Goal: Task Accomplishment & Management: Complete application form

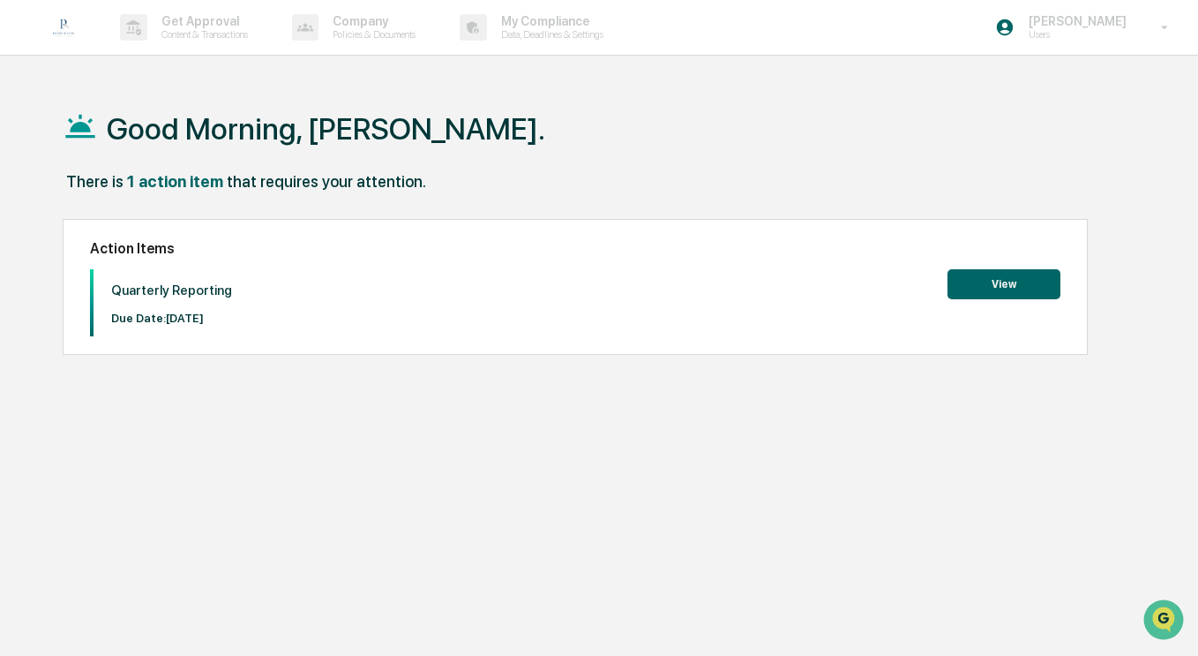
click at [976, 271] on button "View" at bounding box center [1004, 284] width 113 height 30
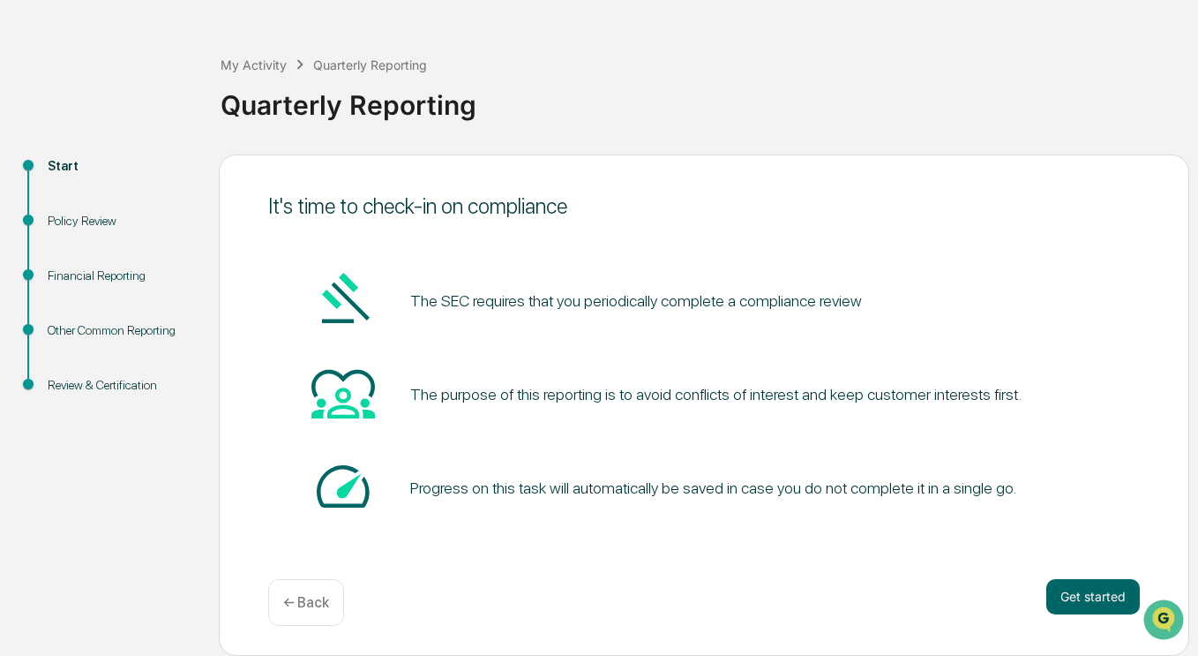
scroll to position [54, 0]
click at [1085, 592] on button "Get started" at bounding box center [1094, 598] width 94 height 35
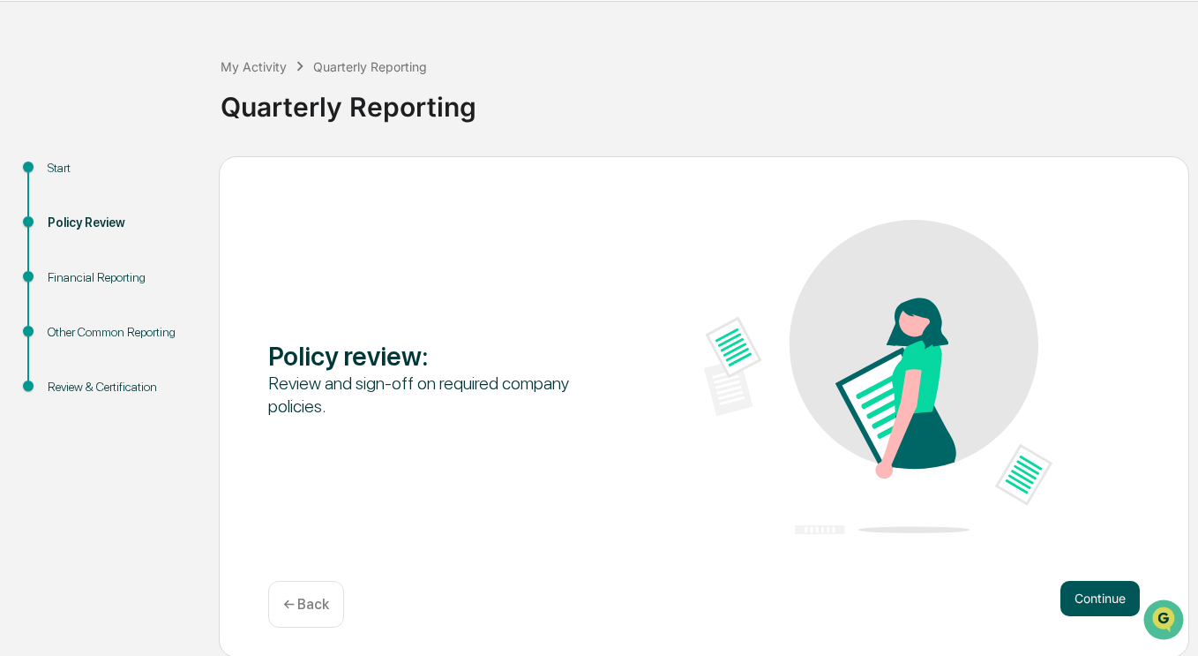
click at [1115, 587] on button "Continue" at bounding box center [1100, 598] width 79 height 35
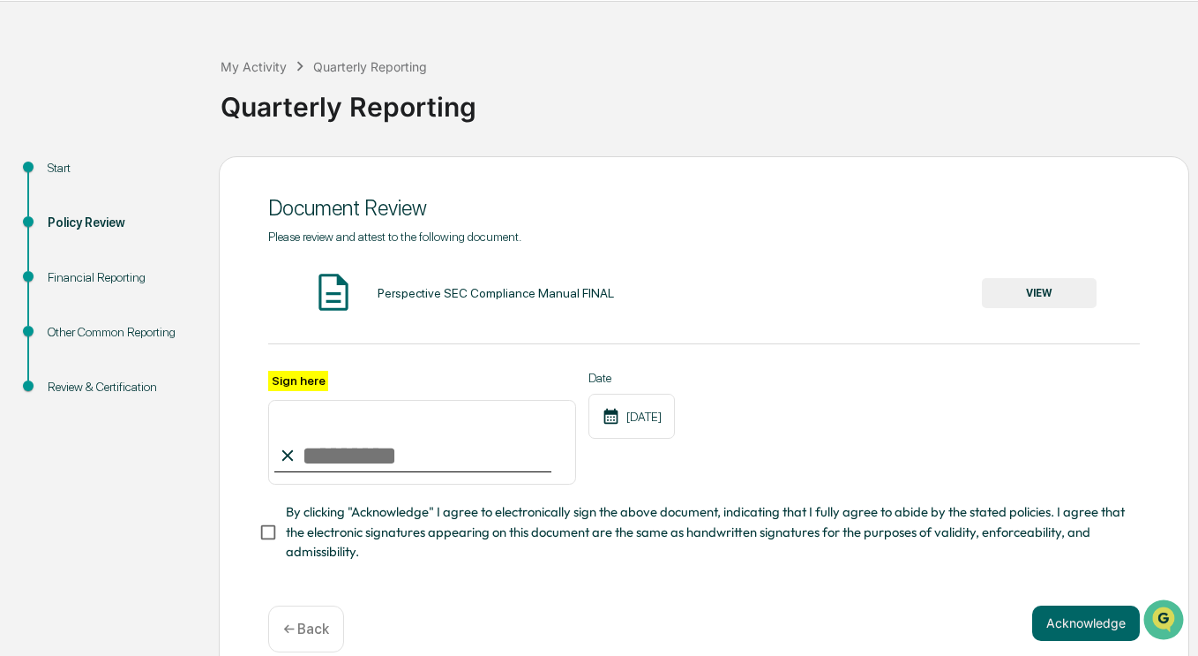
click at [328, 480] on input "Sign here" at bounding box center [422, 442] width 308 height 85
type input "**********"
click at [1077, 616] on button "Acknowledge" at bounding box center [1087, 622] width 108 height 35
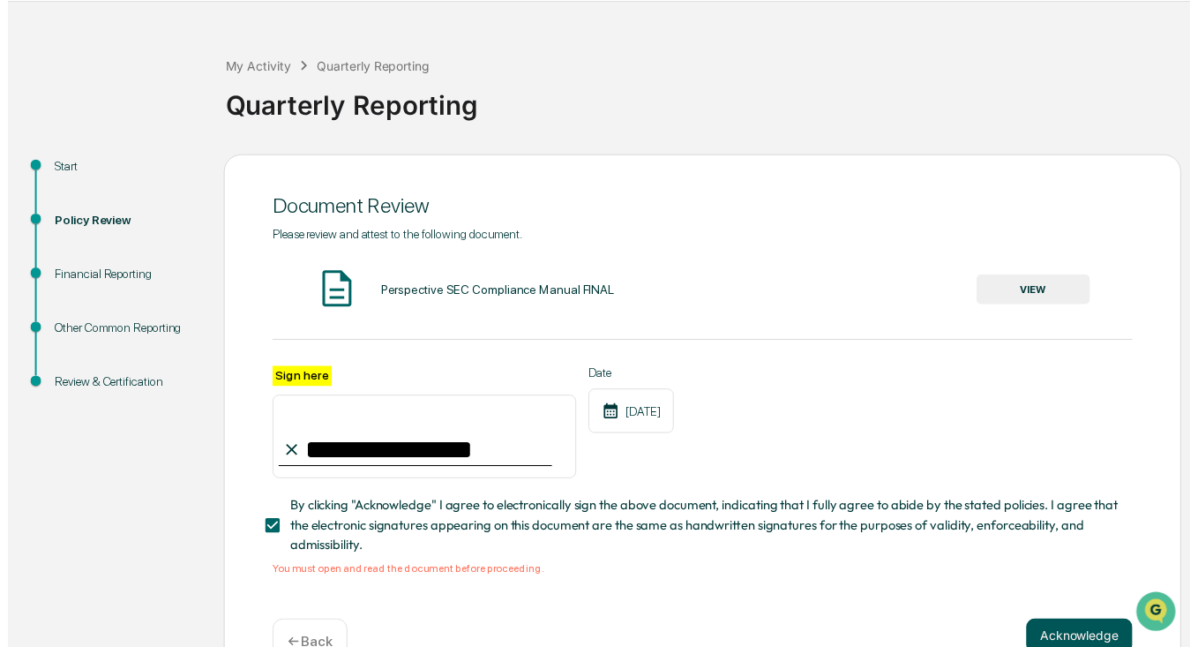
scroll to position [109, 0]
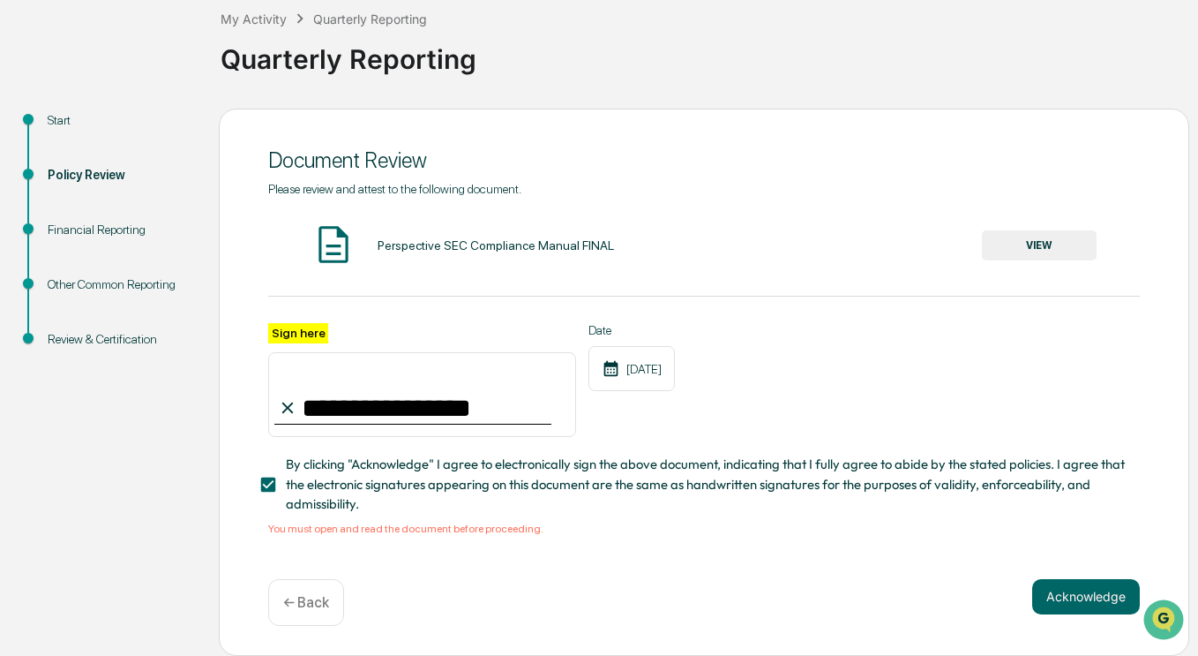
click at [1054, 247] on button "VIEW" at bounding box center [1039, 245] width 115 height 30
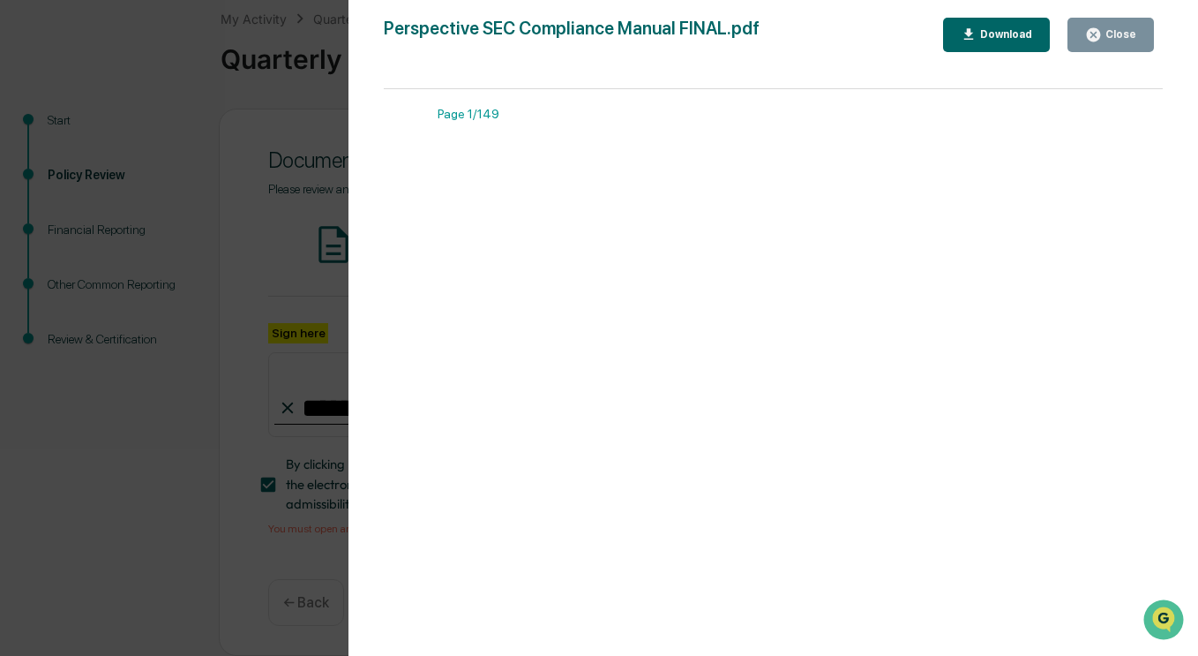
click at [1111, 34] on div "Close" at bounding box center [1119, 34] width 34 height 12
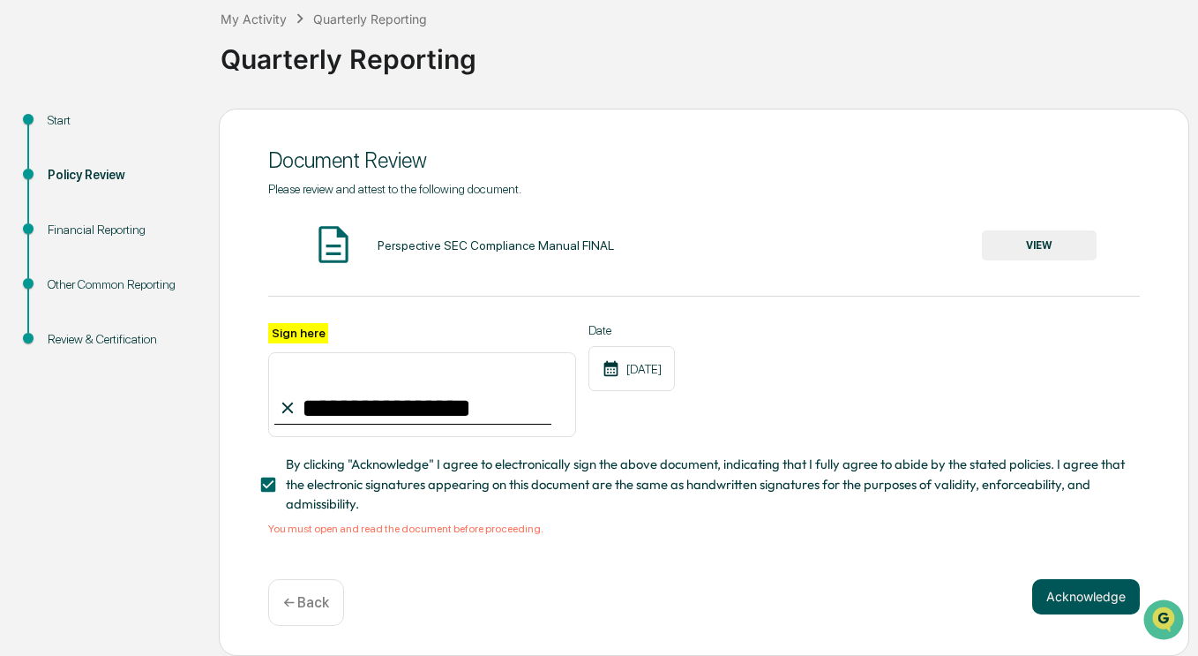
click at [1055, 596] on button "Acknowledge" at bounding box center [1087, 596] width 108 height 35
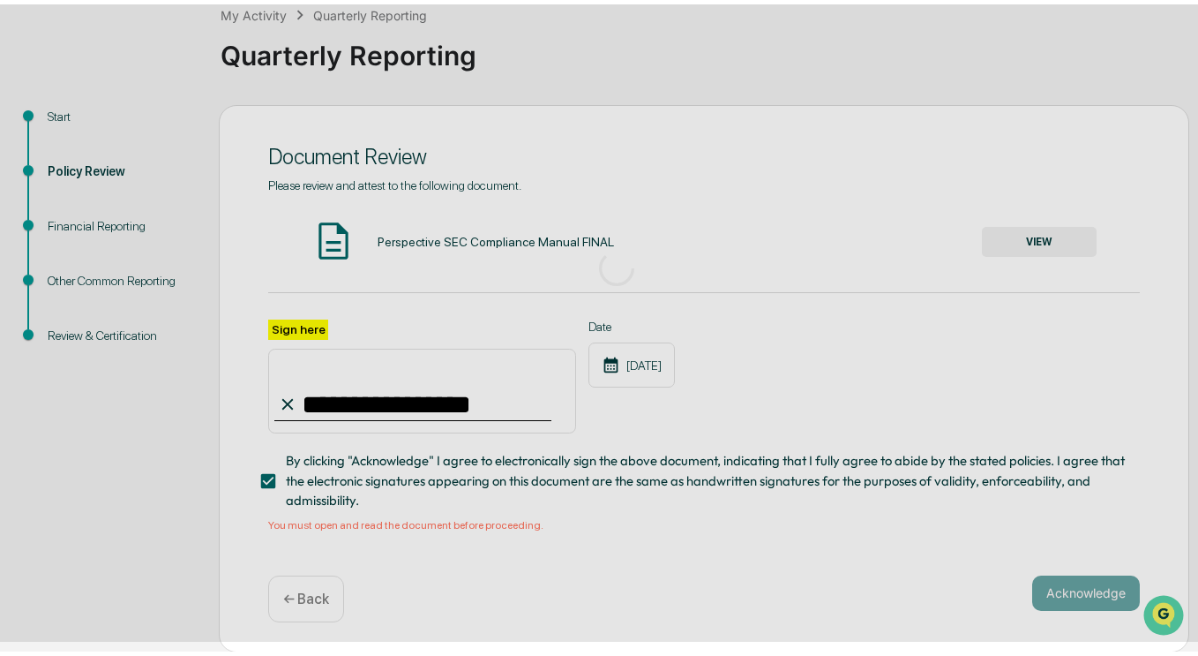
scroll to position [56, 0]
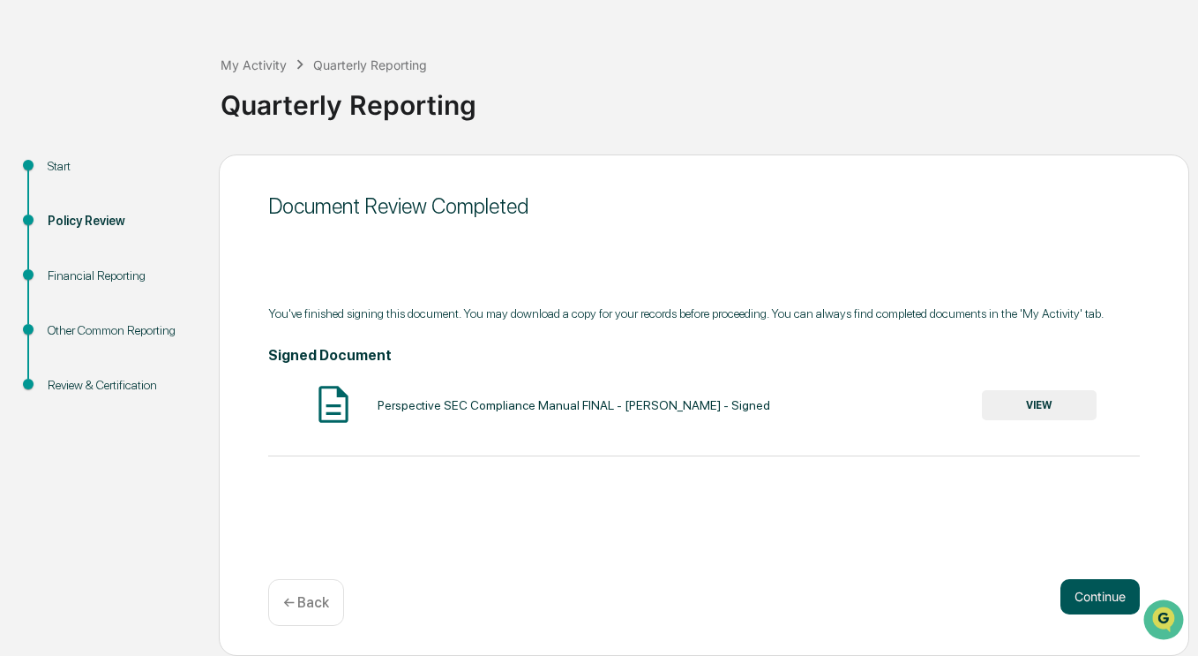
click at [1082, 597] on button "Continue" at bounding box center [1100, 596] width 79 height 35
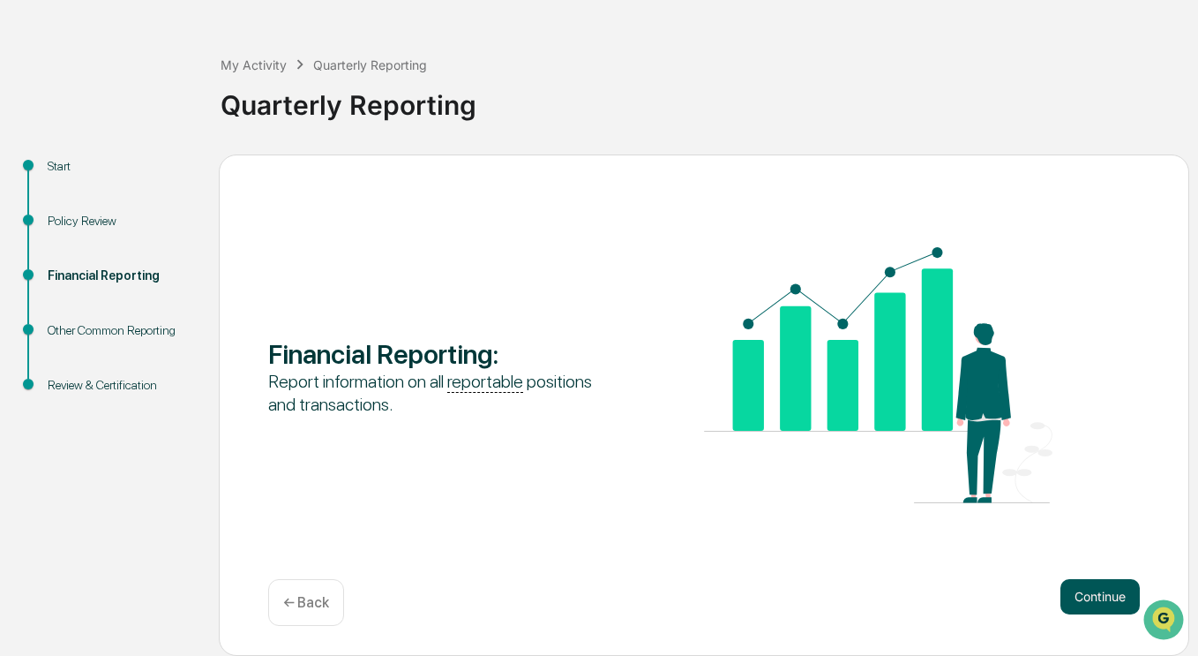
click at [1078, 593] on button "Continue" at bounding box center [1100, 596] width 79 height 35
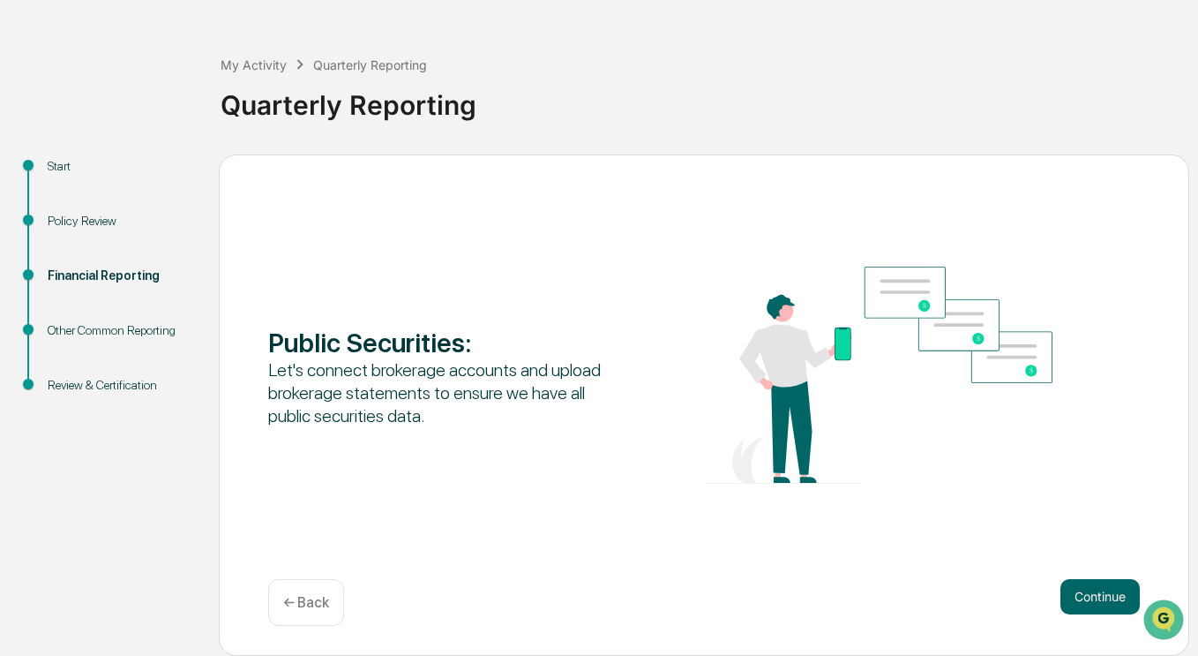
click at [1078, 593] on button "Continue" at bounding box center [1100, 596] width 79 height 35
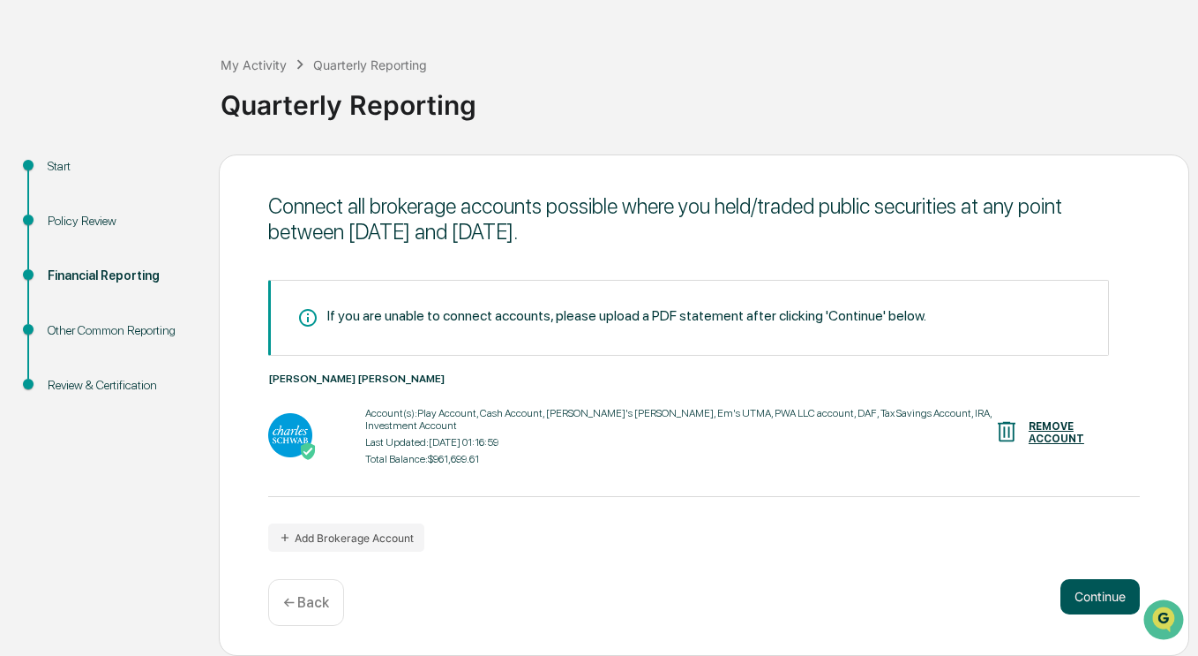
click at [1078, 593] on button "Continue" at bounding box center [1100, 596] width 79 height 35
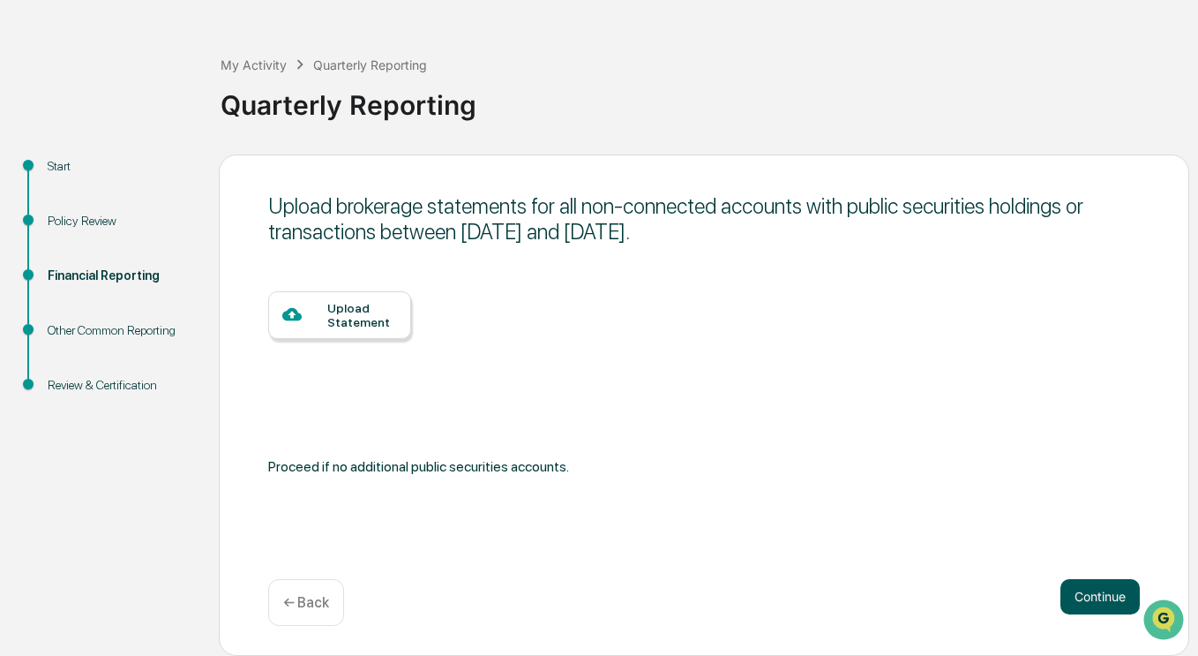
click at [1100, 599] on button "Continue" at bounding box center [1100, 596] width 79 height 35
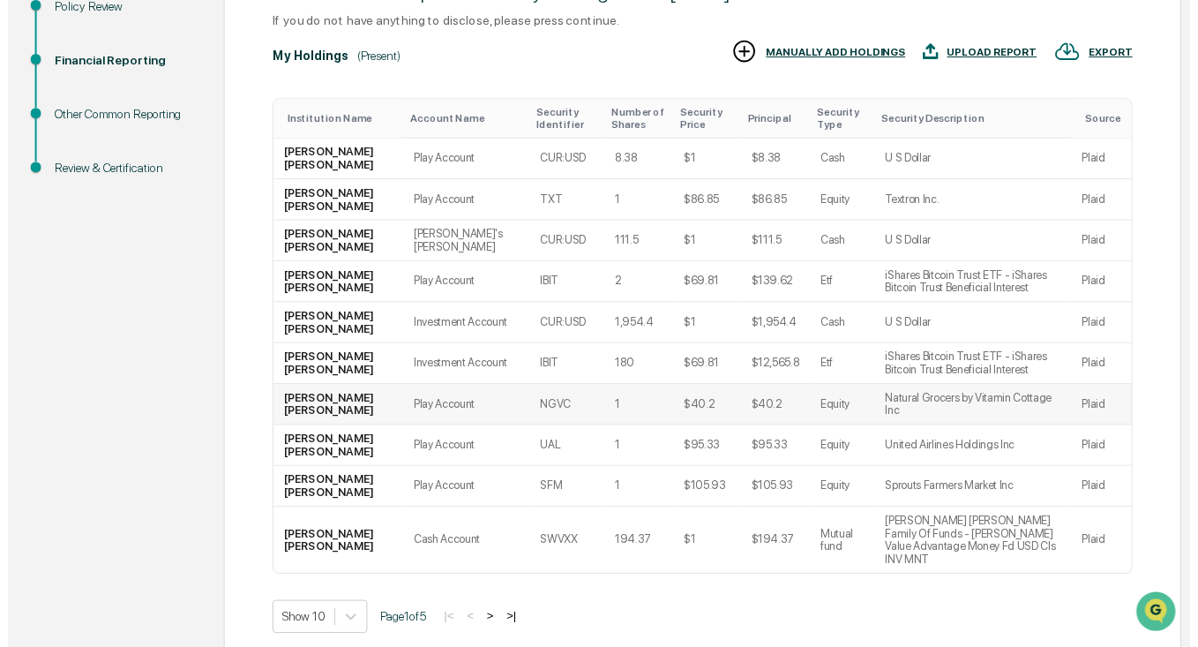
scroll to position [334, 0]
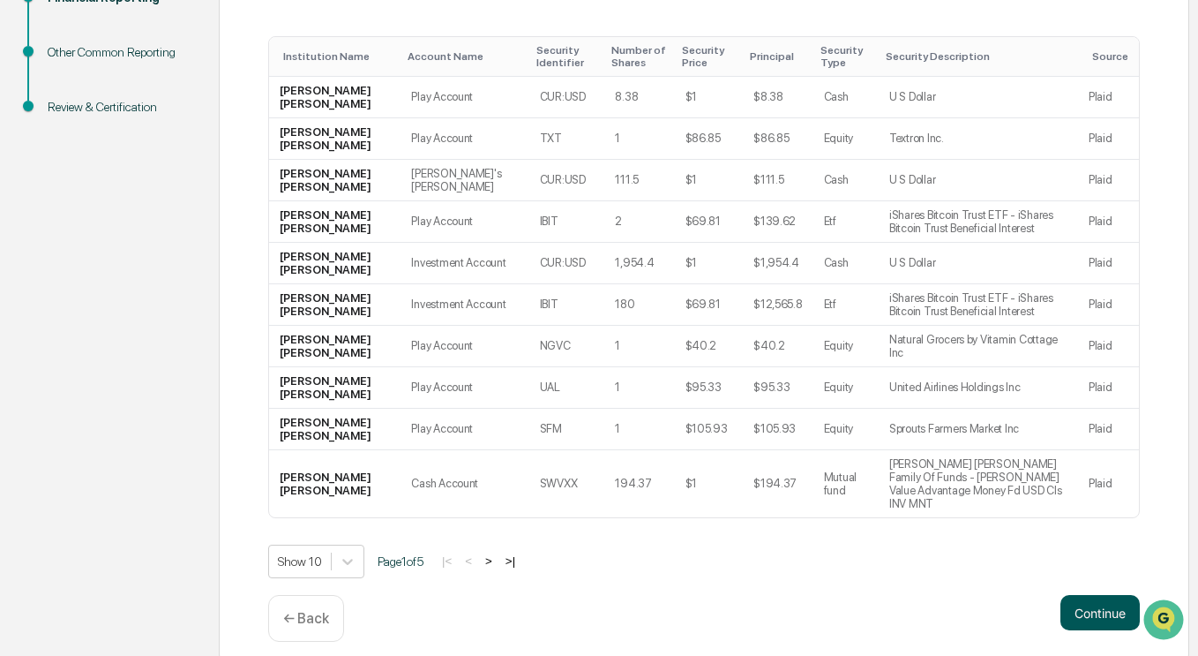
click at [1084, 601] on button "Continue" at bounding box center [1100, 612] width 79 height 35
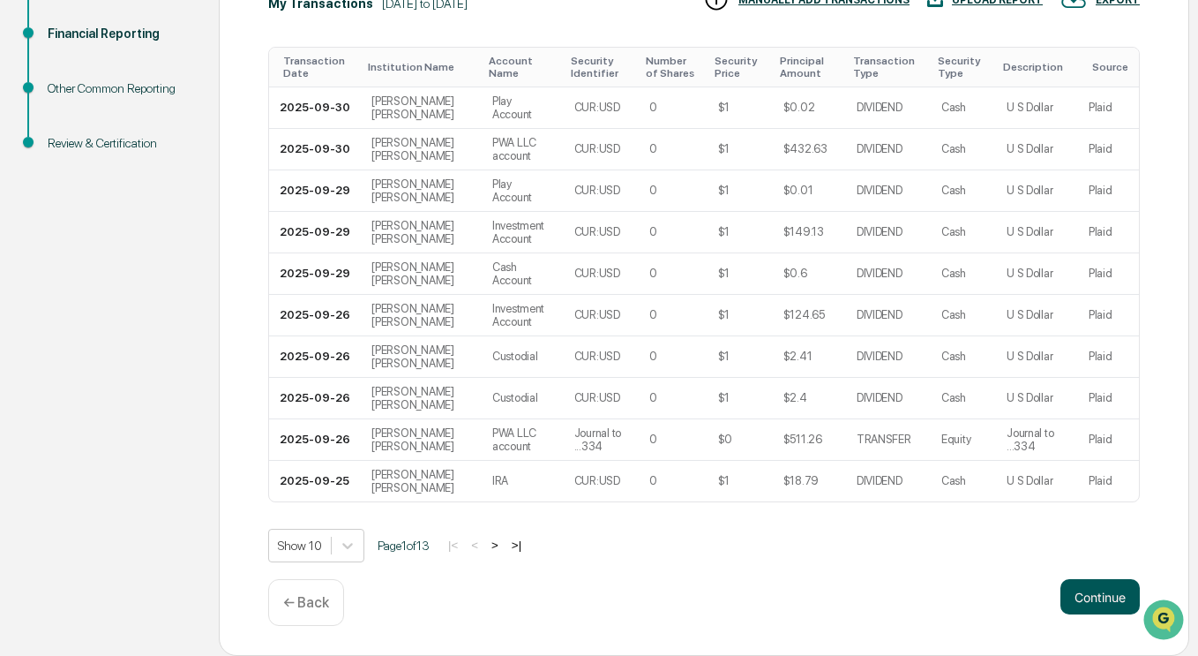
click at [1083, 594] on button "Continue" at bounding box center [1100, 596] width 79 height 35
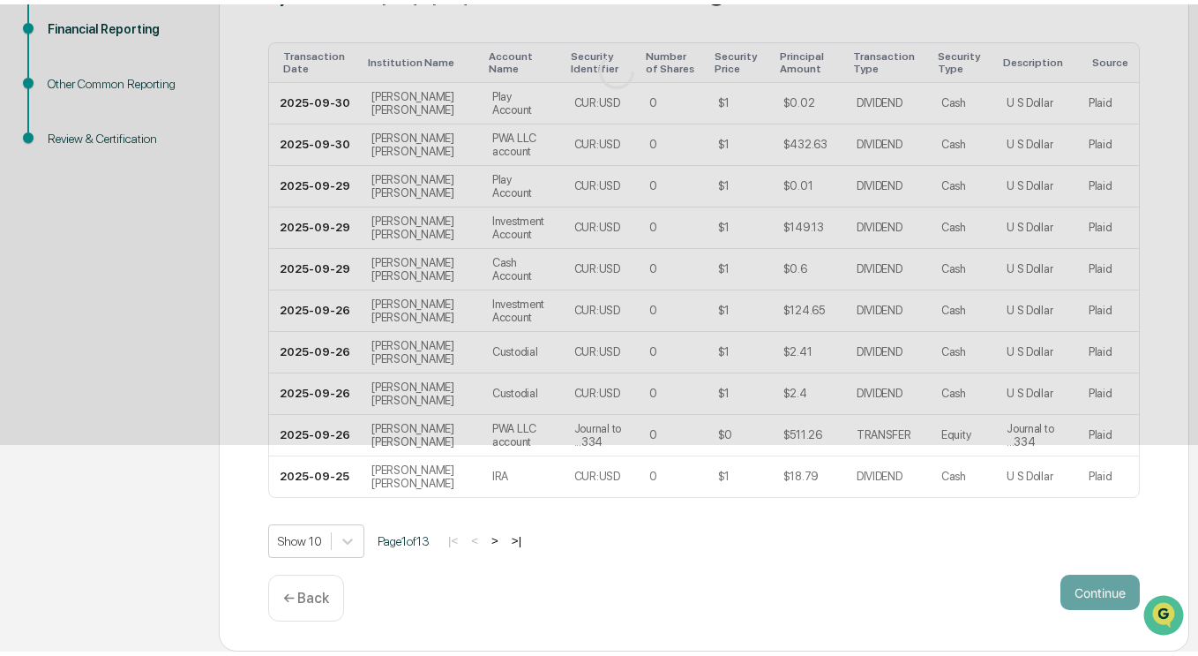
scroll to position [56, 0]
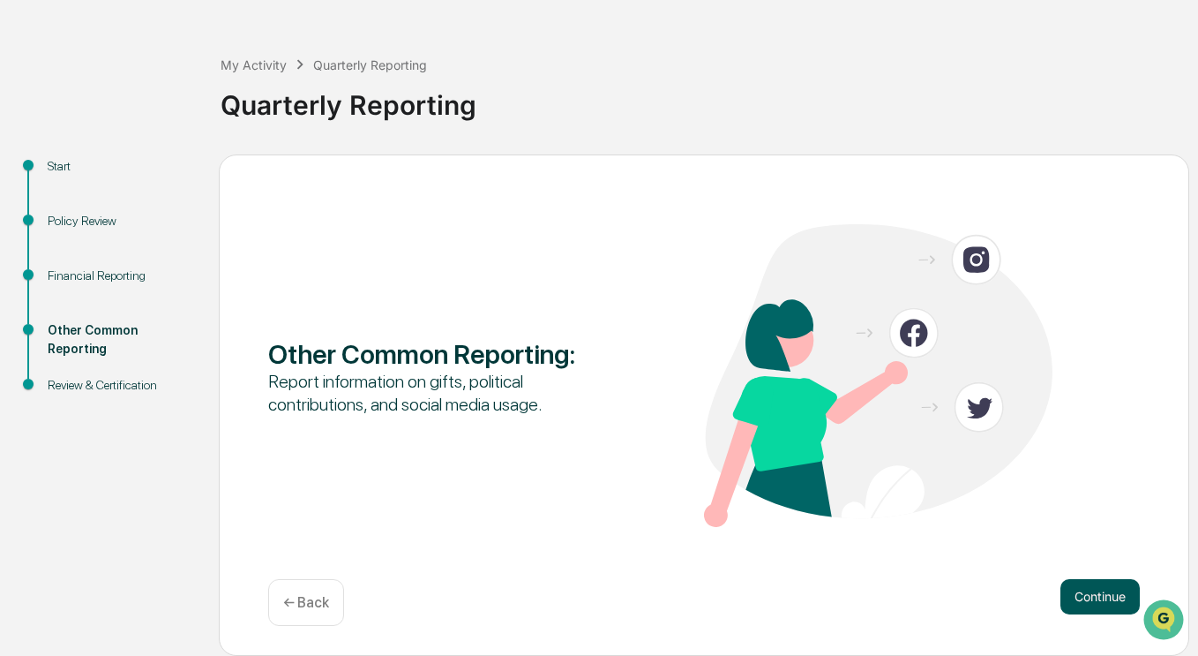
click at [1086, 612] on button "Continue" at bounding box center [1100, 596] width 79 height 35
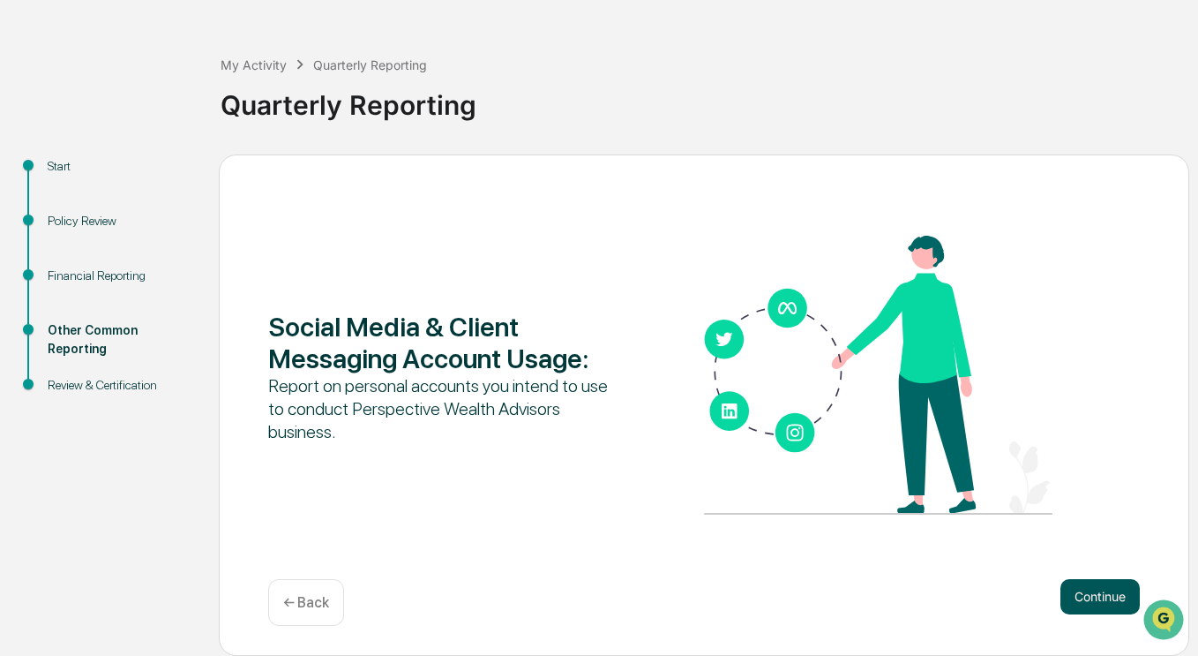
click at [1063, 607] on button "Continue" at bounding box center [1100, 596] width 79 height 35
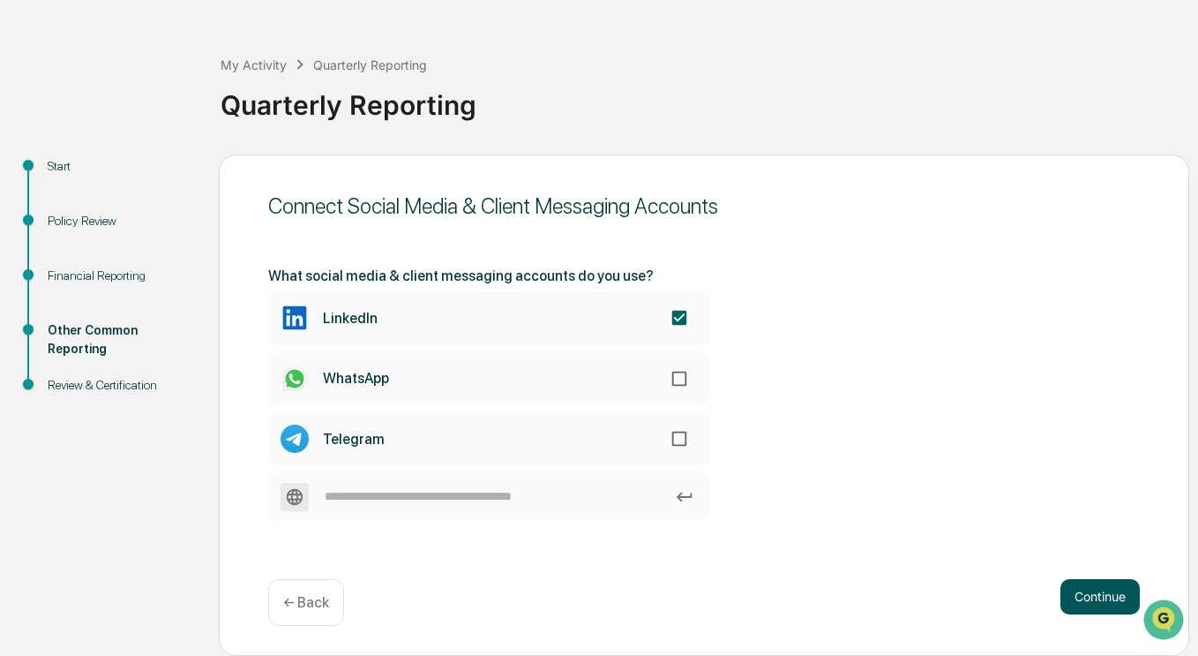
click at [1093, 612] on button "Continue" at bounding box center [1100, 596] width 79 height 35
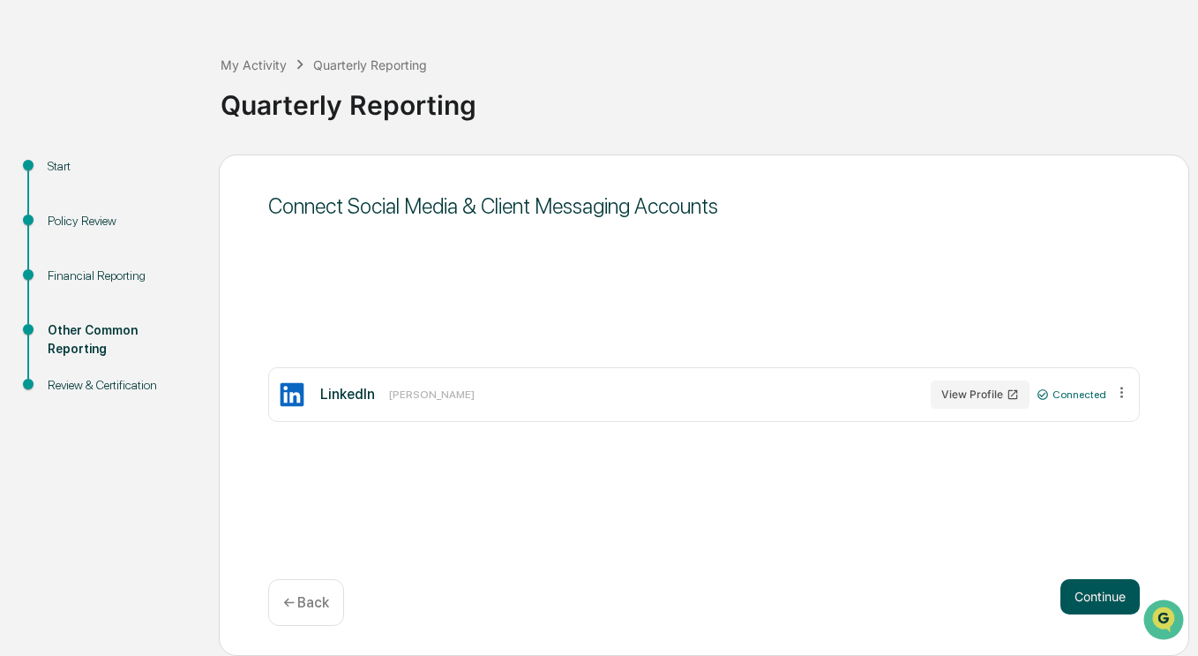
click at [1093, 594] on button "Continue" at bounding box center [1100, 596] width 79 height 35
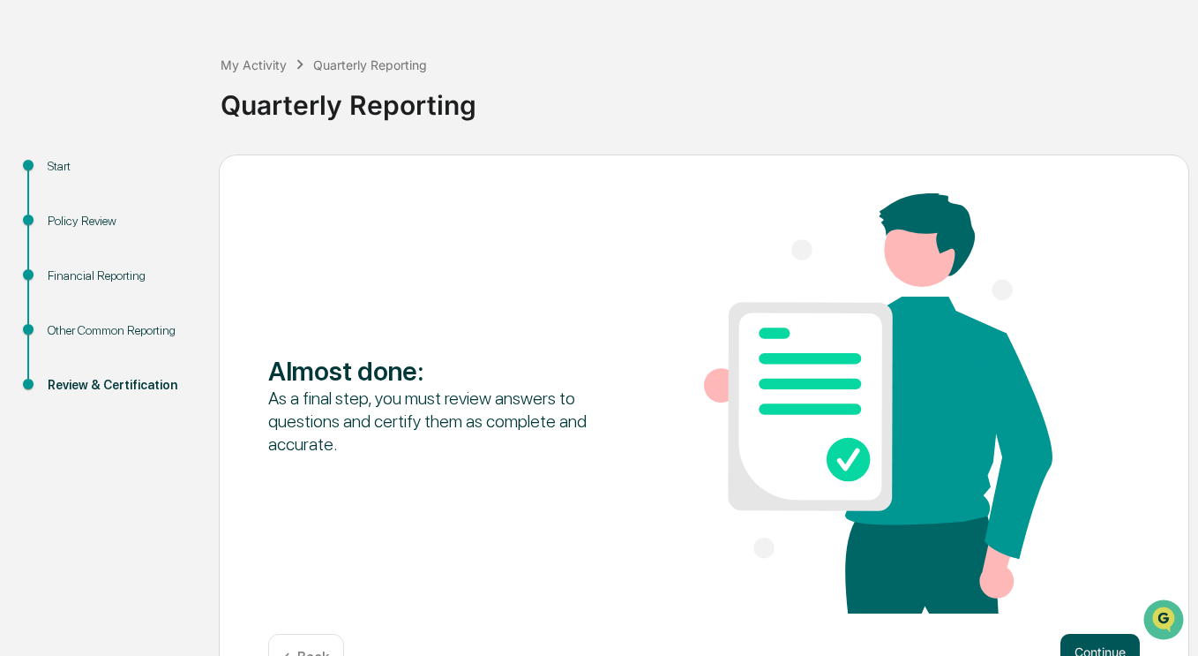
click at [1082, 643] on button "Continue" at bounding box center [1100, 651] width 79 height 35
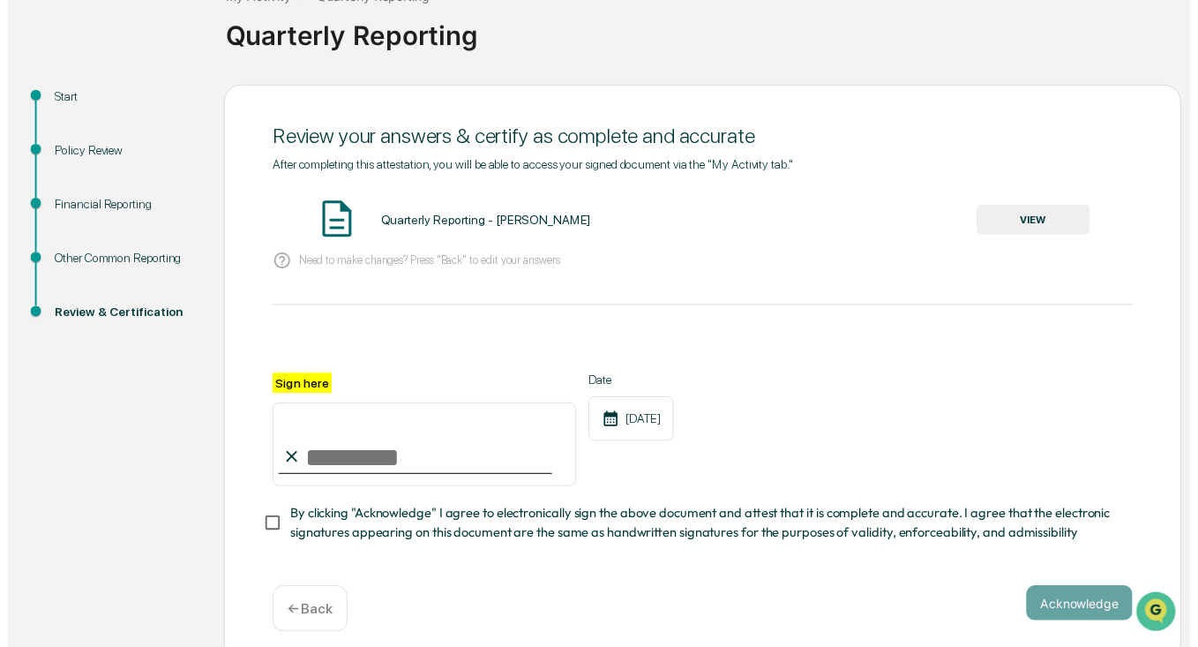
scroll to position [146, 0]
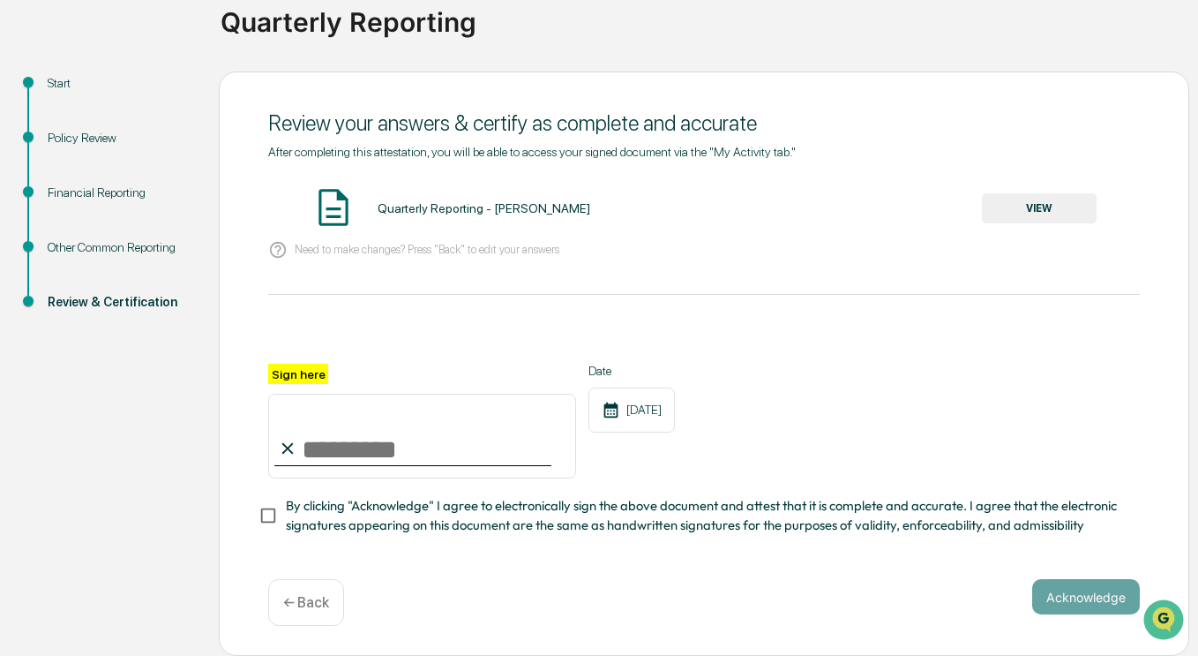
click at [450, 469] on input "Sign here" at bounding box center [422, 436] width 308 height 85
type input "**********"
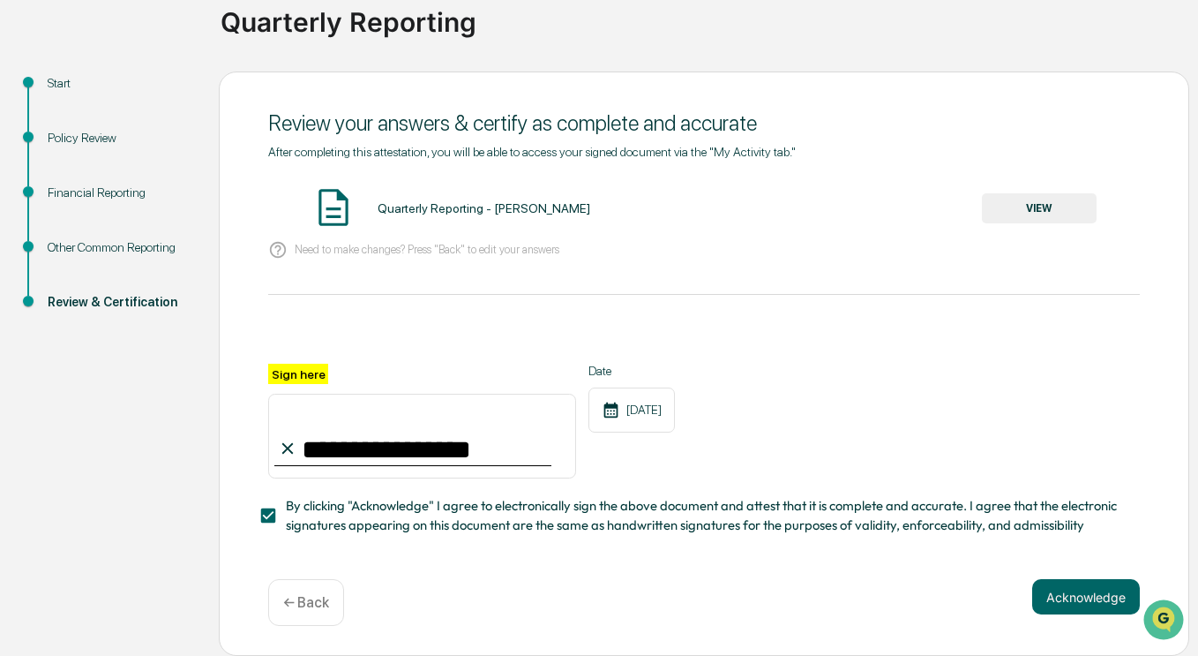
click at [1064, 198] on button "VIEW" at bounding box center [1039, 208] width 115 height 30
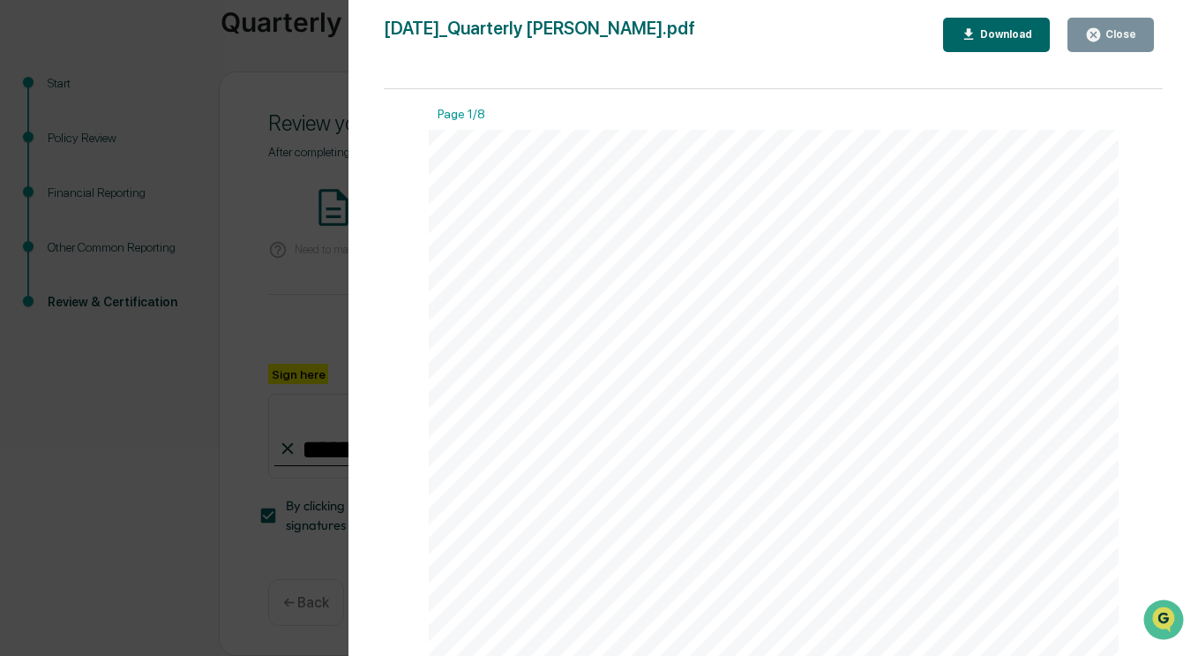
click at [1126, 42] on div "Close" at bounding box center [1110, 34] width 51 height 17
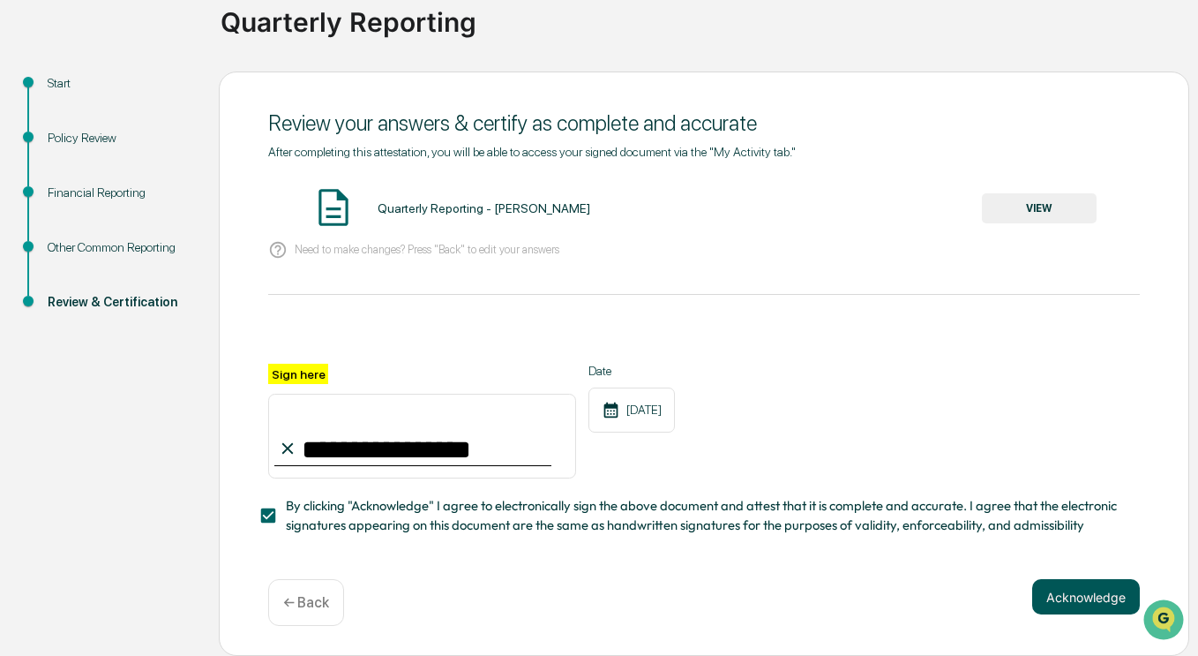
click at [1107, 604] on button "Acknowledge" at bounding box center [1087, 596] width 108 height 35
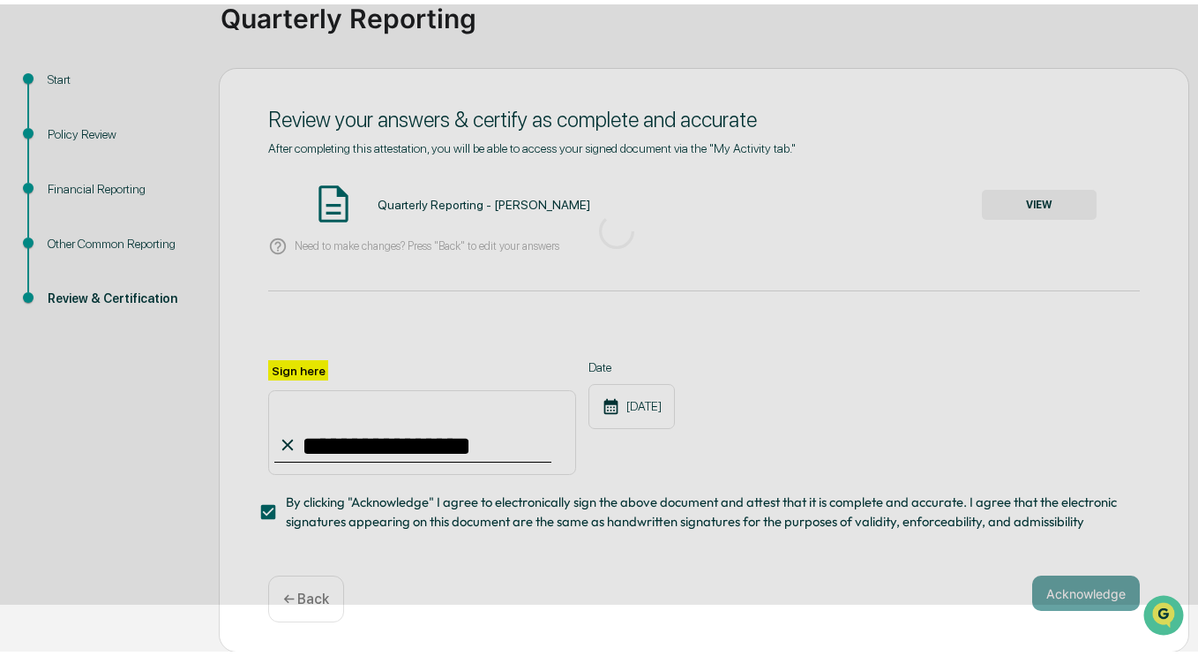
scroll to position [56, 0]
